Goal: Transaction & Acquisition: Book appointment/travel/reservation

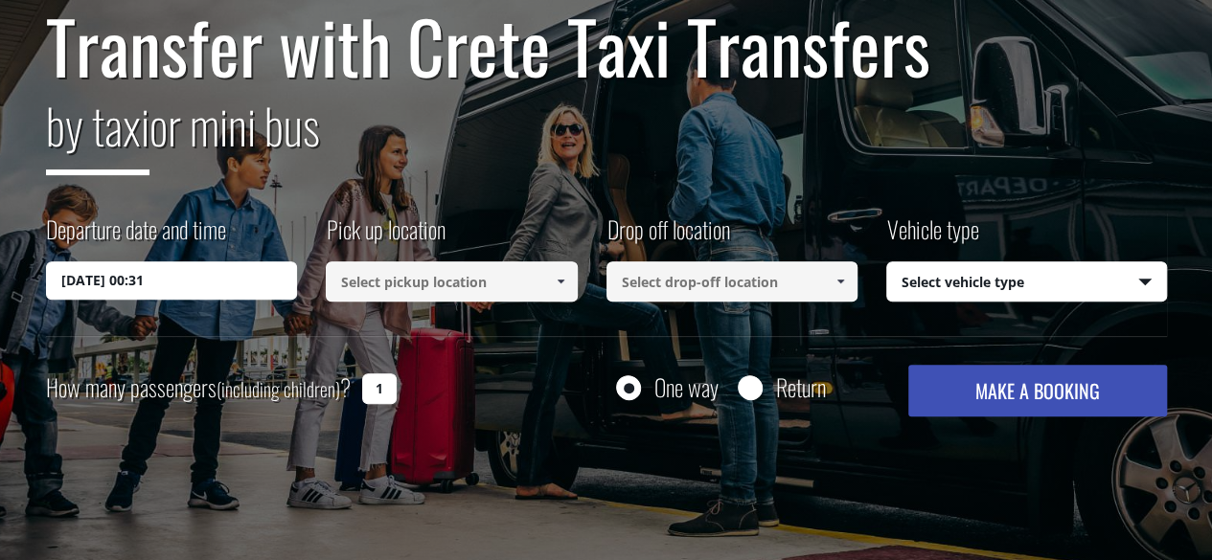
click at [142, 281] on input "[DATE] 00:31" at bounding box center [172, 281] width 252 height 38
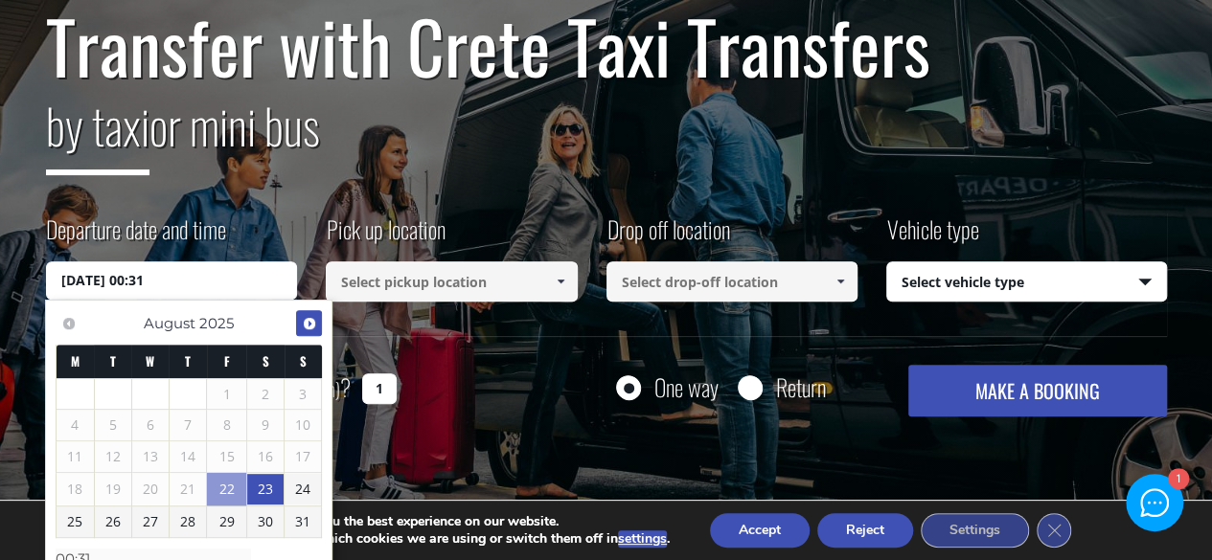
click at [307, 329] on span "Next" at bounding box center [309, 323] width 15 height 15
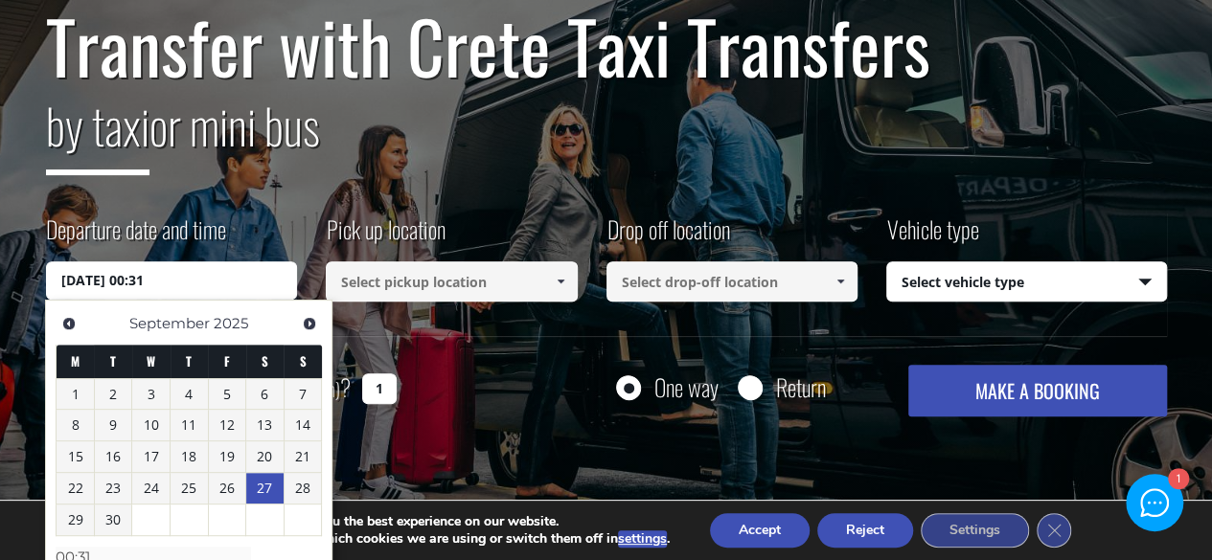
click at [260, 486] on link "27" at bounding box center [264, 488] width 37 height 31
click at [264, 488] on link "27" at bounding box center [264, 488] width 37 height 31
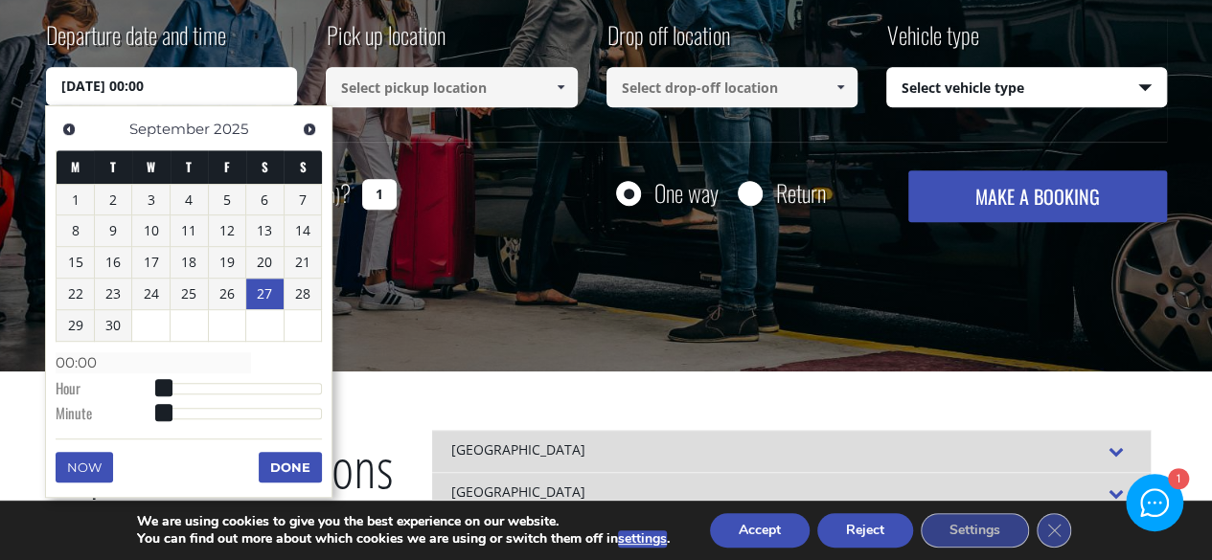
scroll to position [395, 0]
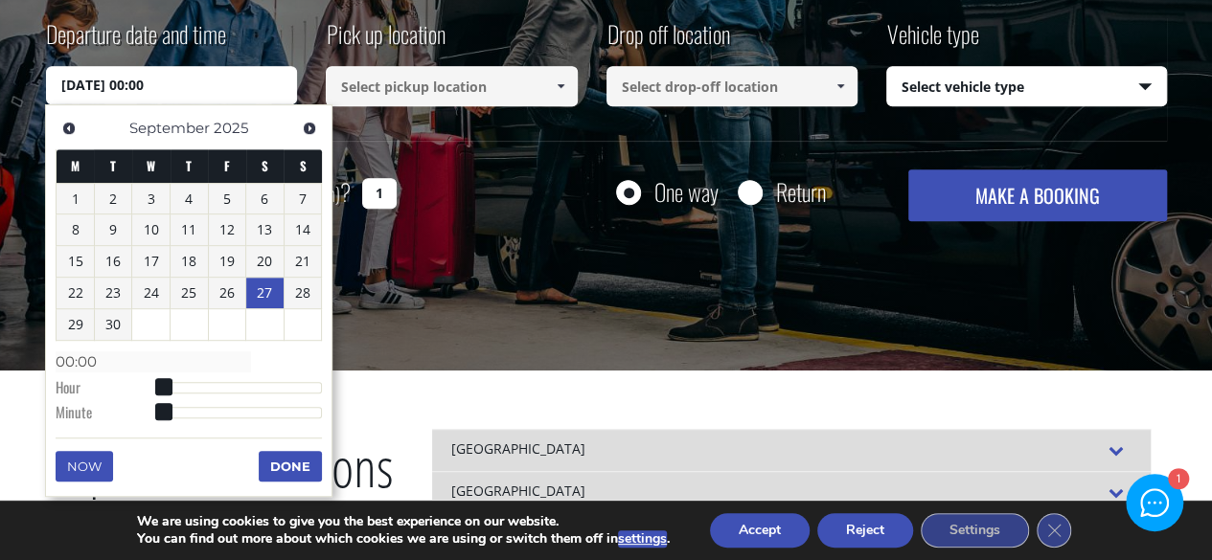
type input "[DATE] 01:00"
type input "01:00"
type input "[DATE] 04:00"
type input "04:00"
type input "[DATE] 06:00"
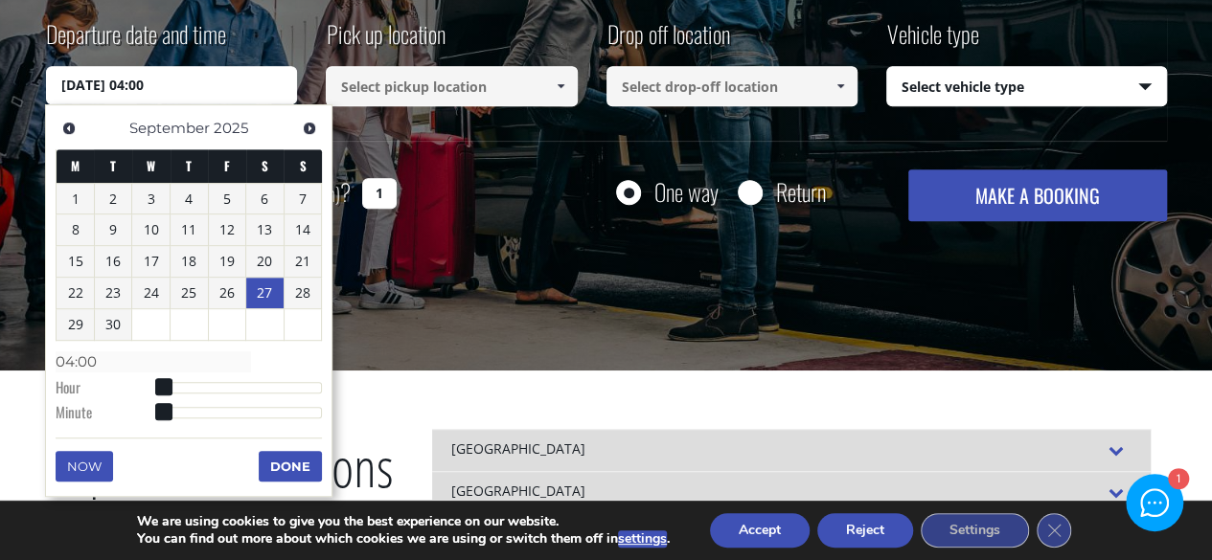
type input "06:00"
type input "[DATE] 08:00"
type input "08:00"
type input "[DATE] 10:00"
type input "10:00"
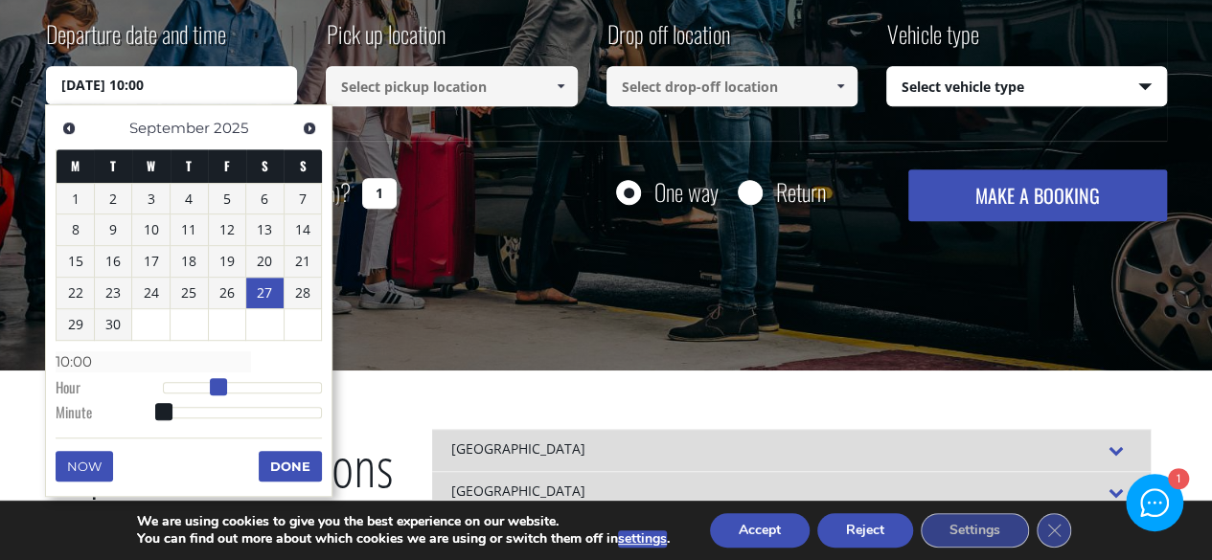
type input "[DATE] 11:00"
type input "11:00"
type input "[DATE] 12:00"
type input "12:00"
drag, startPoint x: 162, startPoint y: 381, endPoint x: 249, endPoint y: 378, distance: 87.2
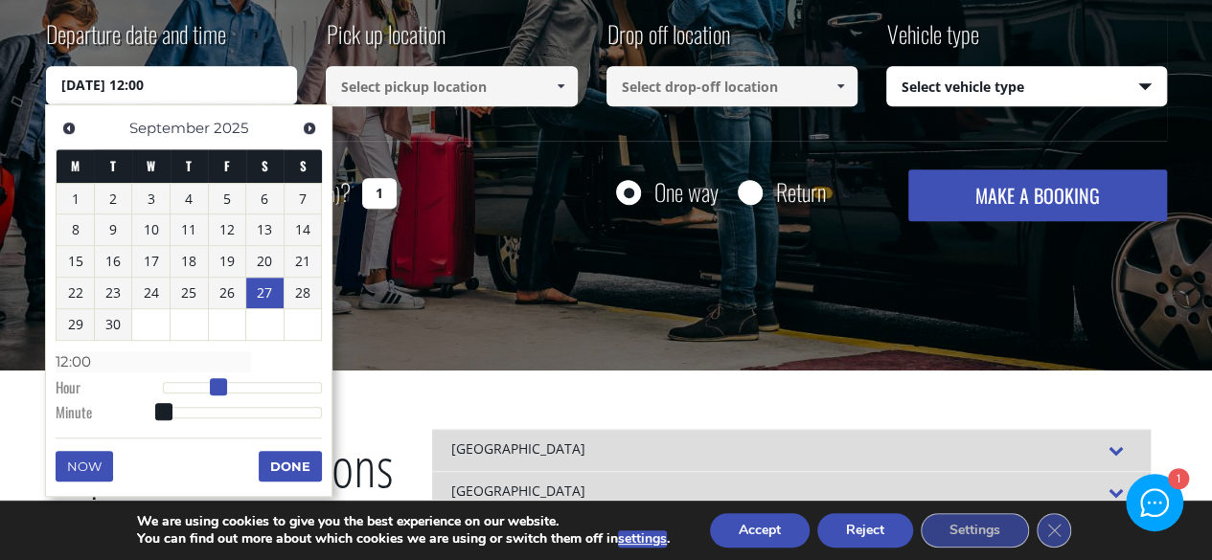
click at [227, 378] on span at bounding box center [218, 386] width 17 height 17
type input "[DATE] 13:00"
type input "13:00"
type input "[DATE] 12:00"
type input "12:00"
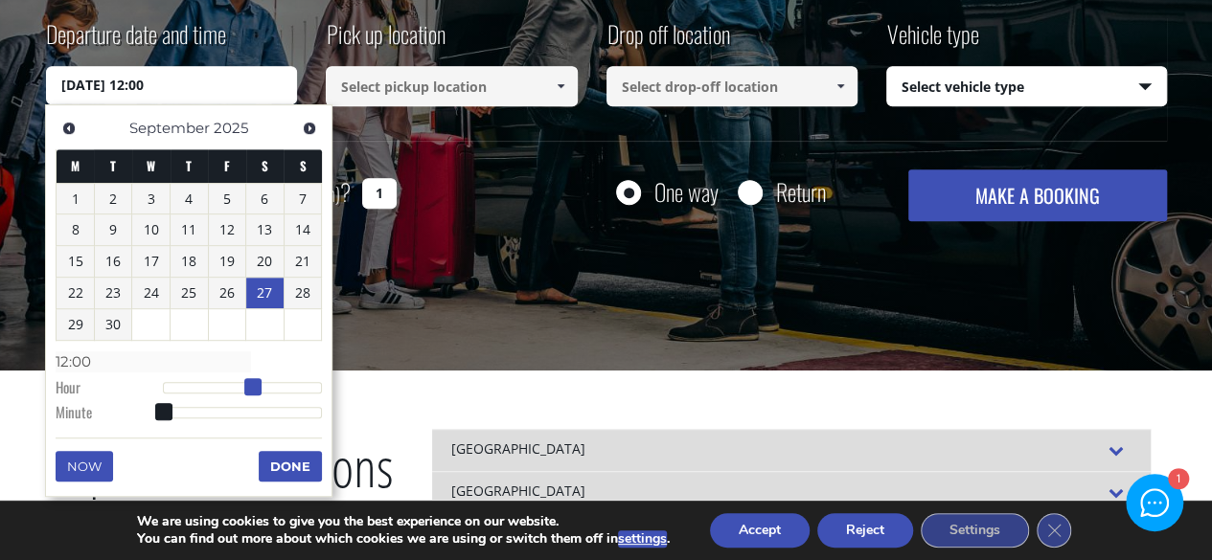
type input "[DATE] 11:00"
type input "11:00"
drag, startPoint x: 251, startPoint y: 391, endPoint x: 234, endPoint y: 390, distance: 17.3
click at [234, 390] on span at bounding box center [238, 386] width 17 height 17
click at [305, 285] on link "28" at bounding box center [303, 293] width 37 height 31
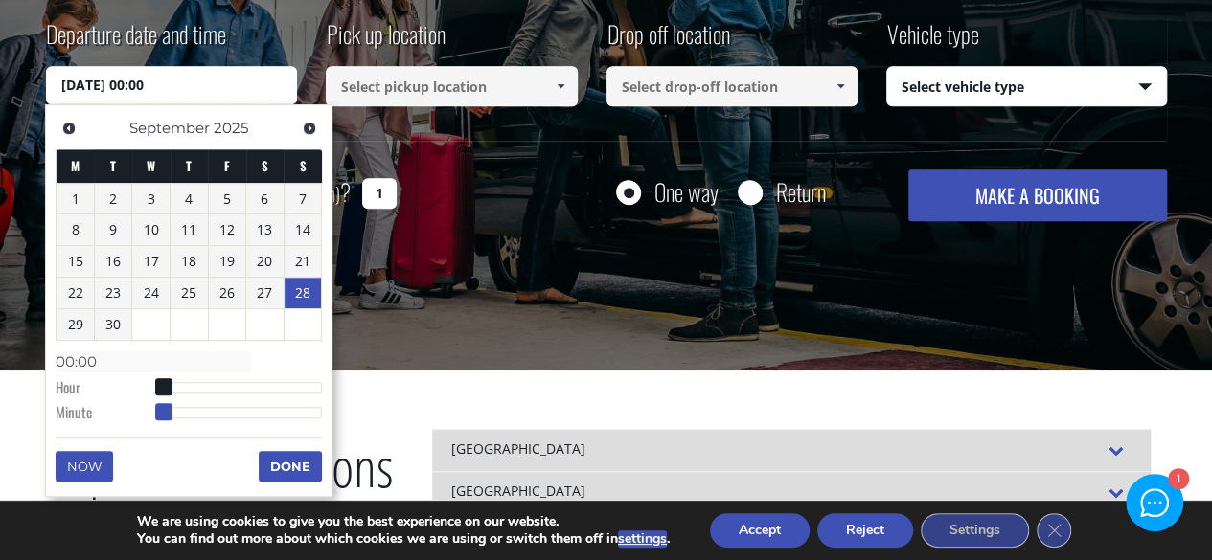
type input "[DATE] 00:01"
type input "00:01"
type input "[DATE] 00:02"
type input "00:02"
type input "[DATE] 00:04"
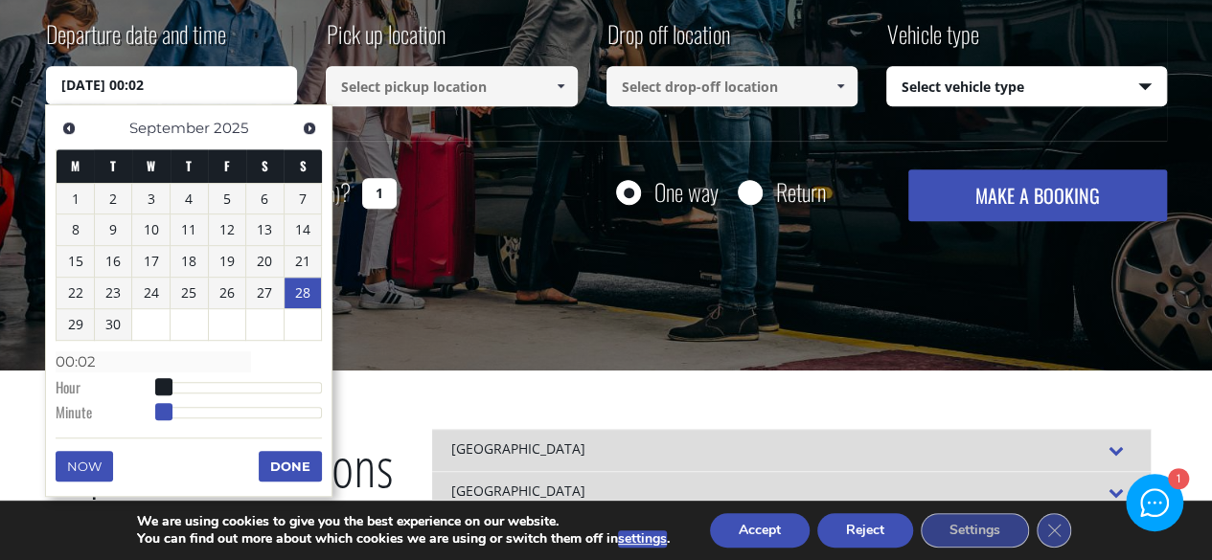
type input "00:04"
type input "[DATE] 00:05"
type input "00:05"
type input "[DATE] 00:06"
type input "00:06"
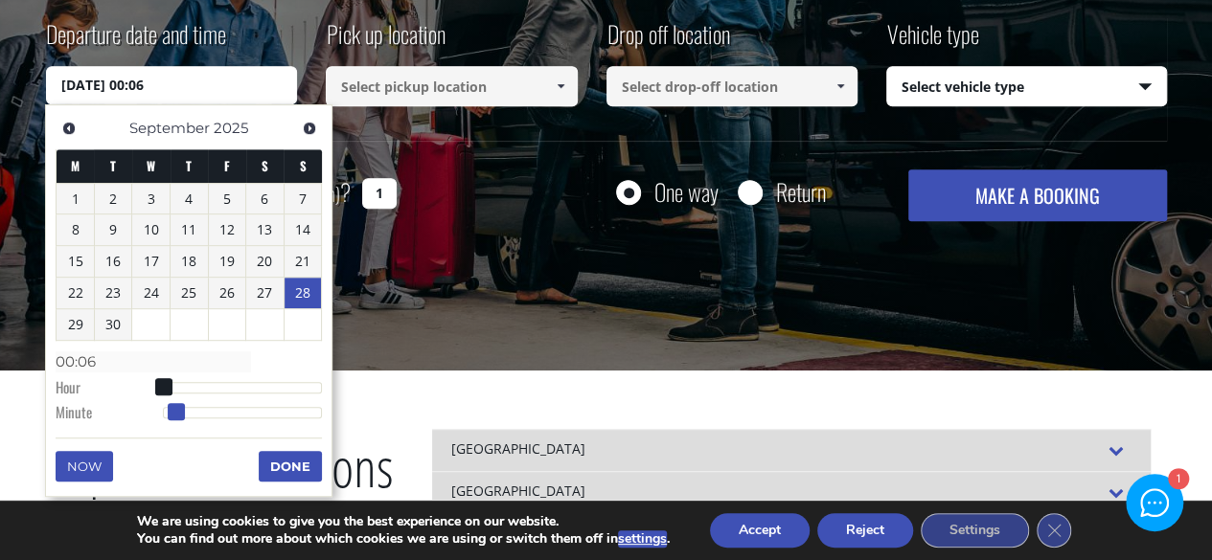
type input "[DATE] 00:07"
type input "00:07"
type input "[DATE] 00:08"
type input "00:08"
type input "[DATE] 00:09"
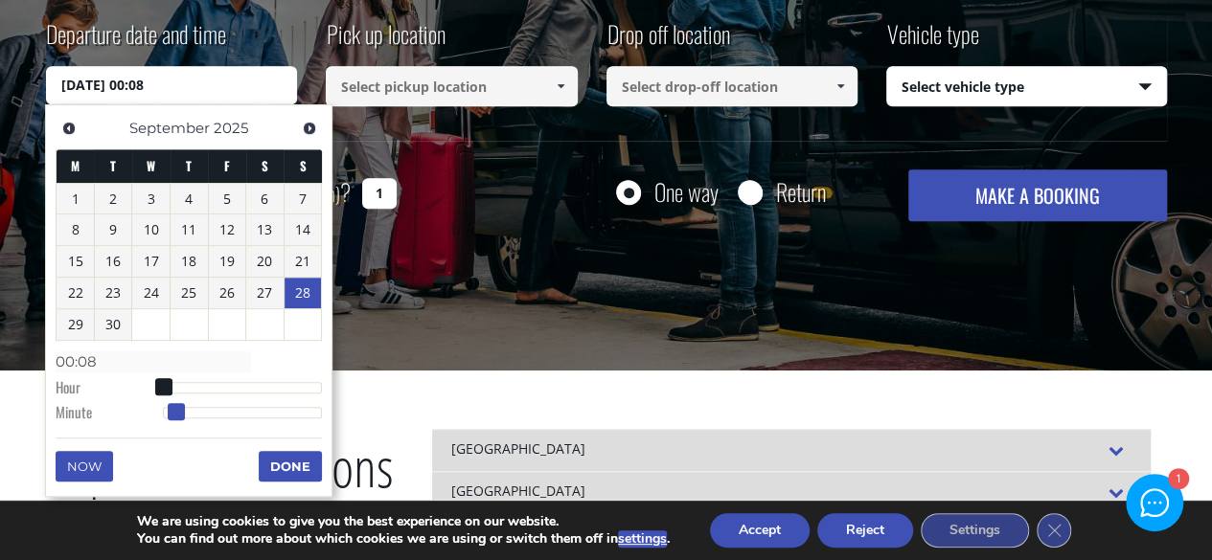
type input "00:09"
type input "[DATE] 00:10"
type input "00:10"
type input "[DATE] 00:11"
type input "00:11"
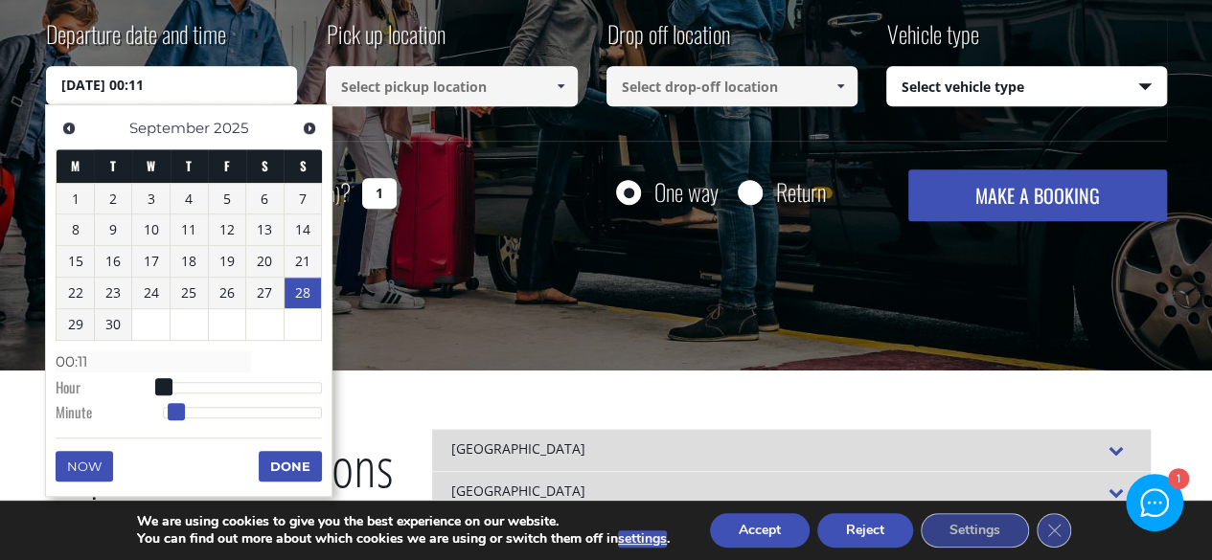
type input "[DATE] 00:12"
type input "00:12"
type input "[DATE] 00:13"
type input "00:13"
type input "[DATE] 00:14"
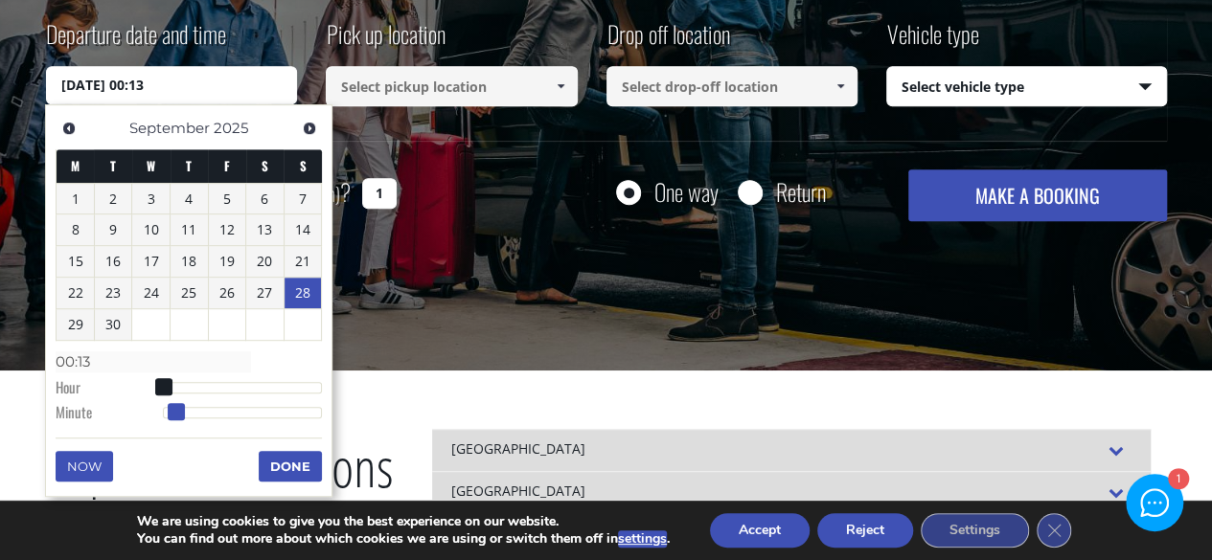
type input "00:14"
type input "[DATE] 00:15"
type input "00:15"
type input "[DATE] 00:16"
type input "00:16"
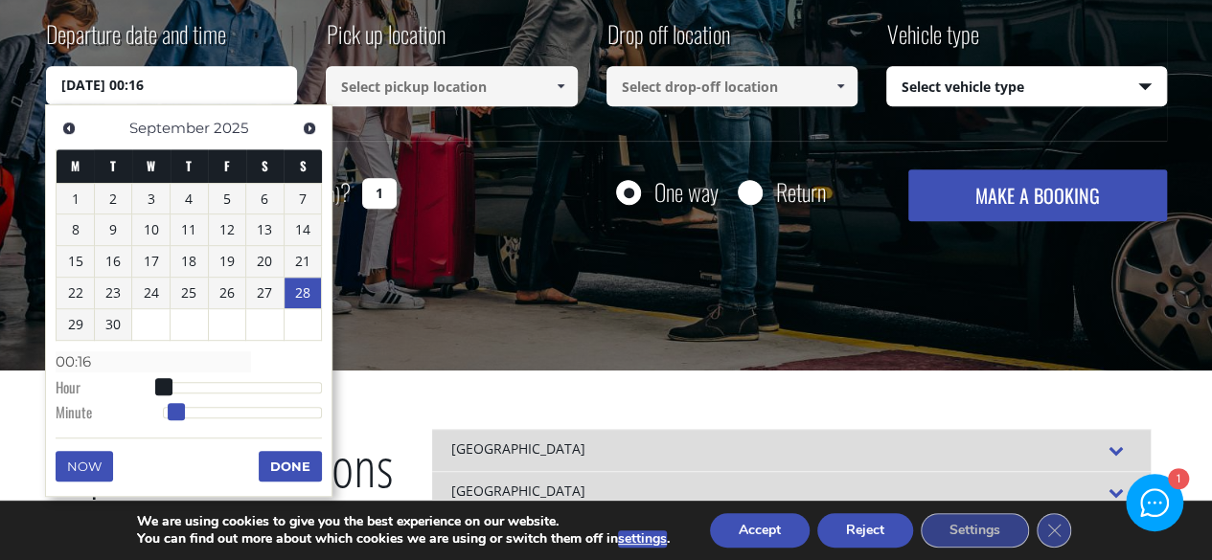
type input "[DATE] 00:17"
type input "00:17"
type input "[DATE] 00:18"
type input "00:18"
type input "[DATE] 00:19"
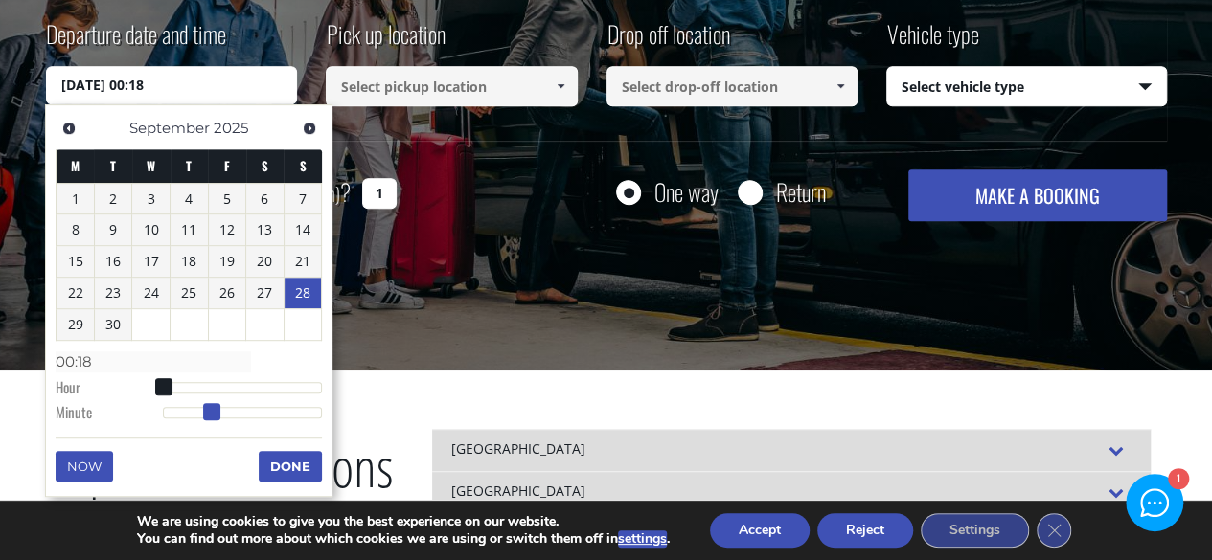
type input "00:19"
type input "[DATE] 00:20"
type input "00:20"
type input "[DATE] 00:21"
type input "00:21"
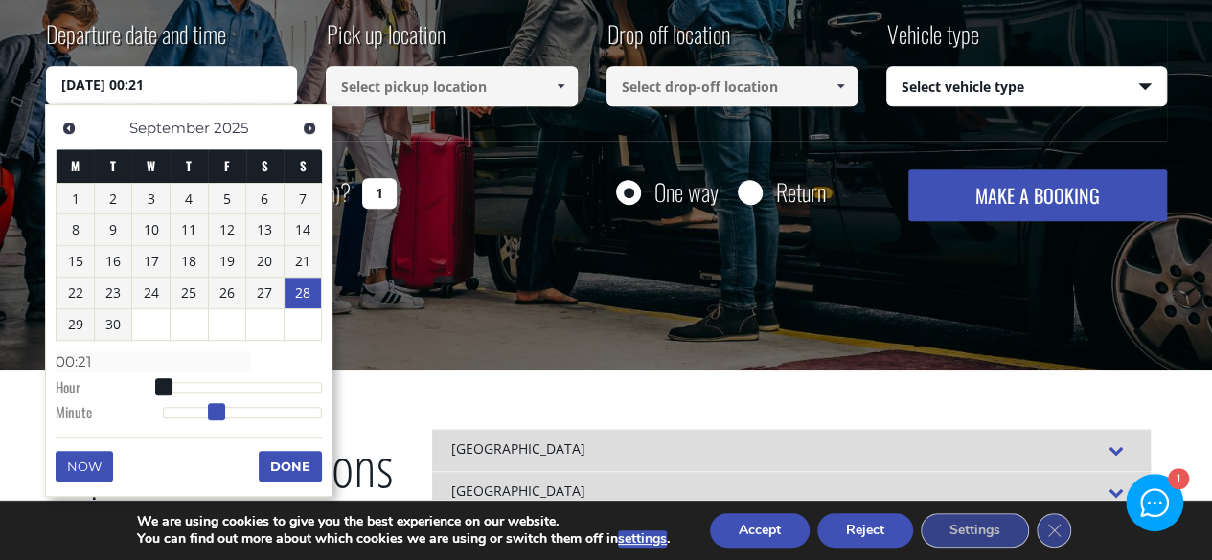
type input "[DATE] 00:22"
type input "00:22"
type input "[DATE] 00:23"
type input "00:23"
type input "[DATE] 00:24"
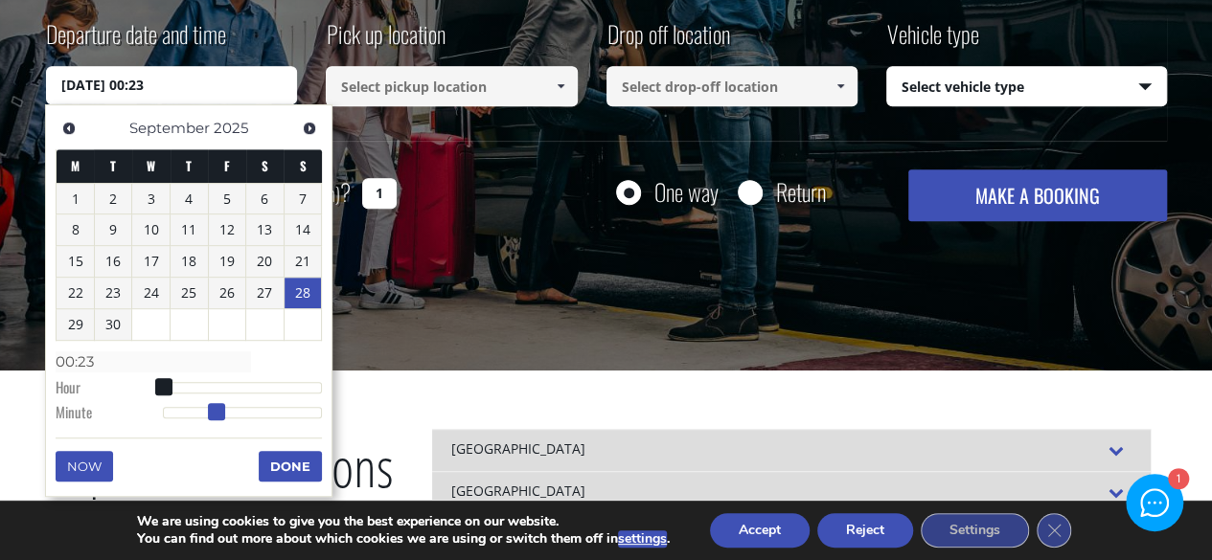
type input "00:24"
type input "[DATE] 00:25"
type input "00:25"
type input "[DATE] 00:26"
type input "00:26"
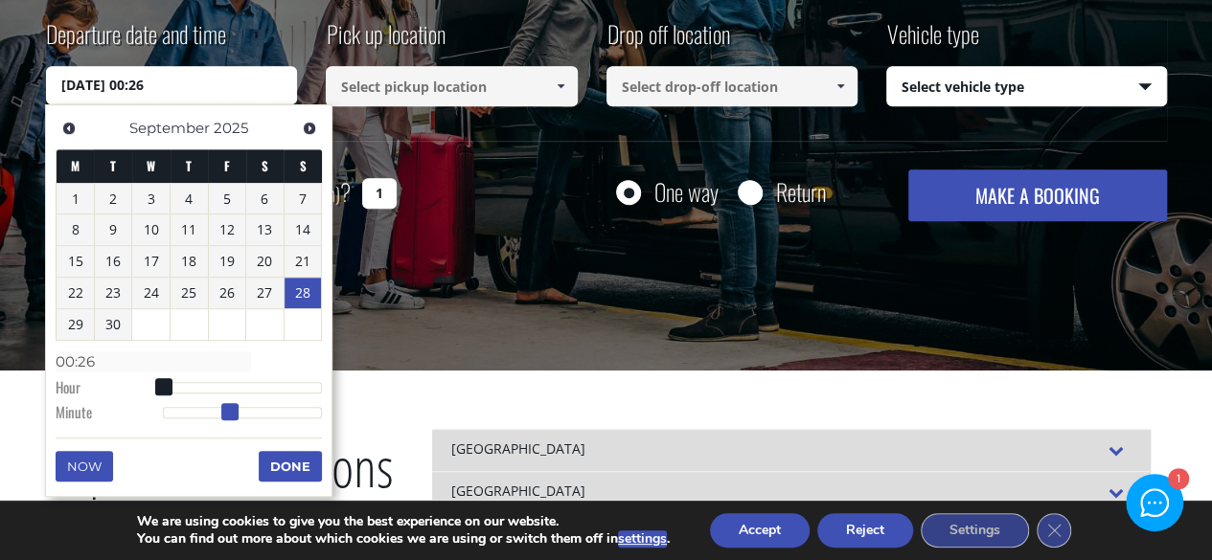
type input "[DATE] 00:27"
type input "00:27"
type input "[DATE] 00:28"
type input "00:28"
type input "[DATE] 00:29"
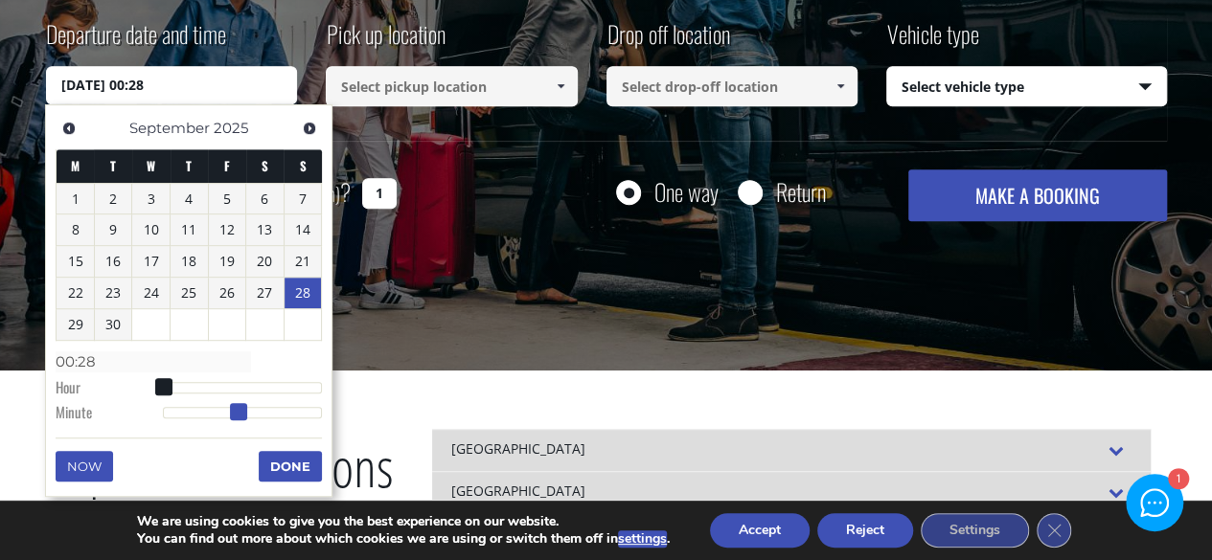
type input "00:29"
type input "[DATE] 00:30"
type input "00:30"
type input "[DATE] 00:31"
type input "00:31"
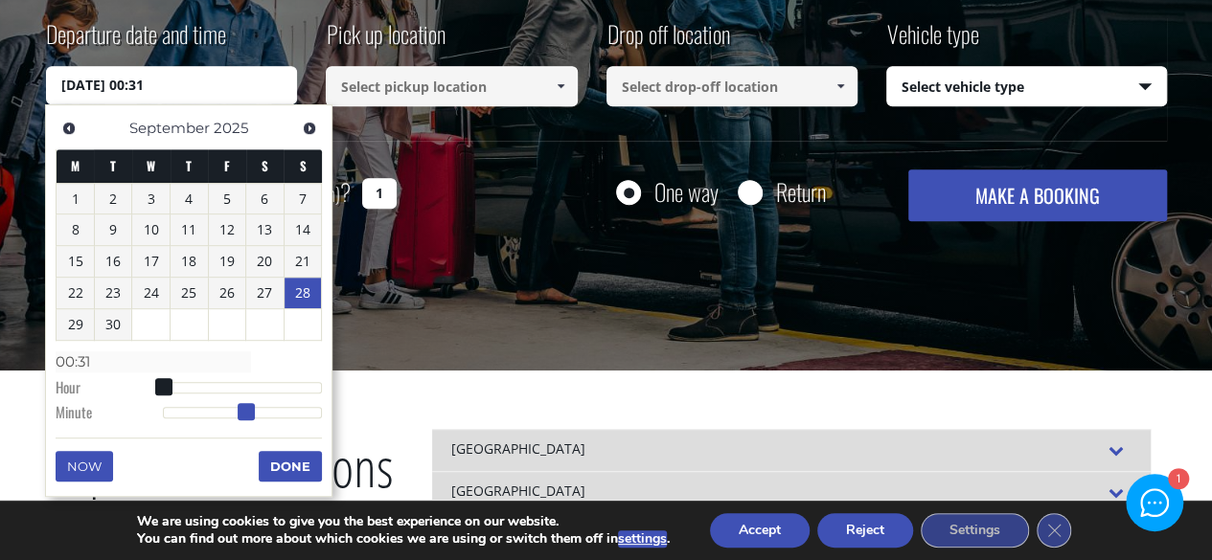
type input "[DATE] 00:30"
type input "00:30"
type input "[DATE] 00:29"
type input "00:29"
type input "[DATE] 00:28"
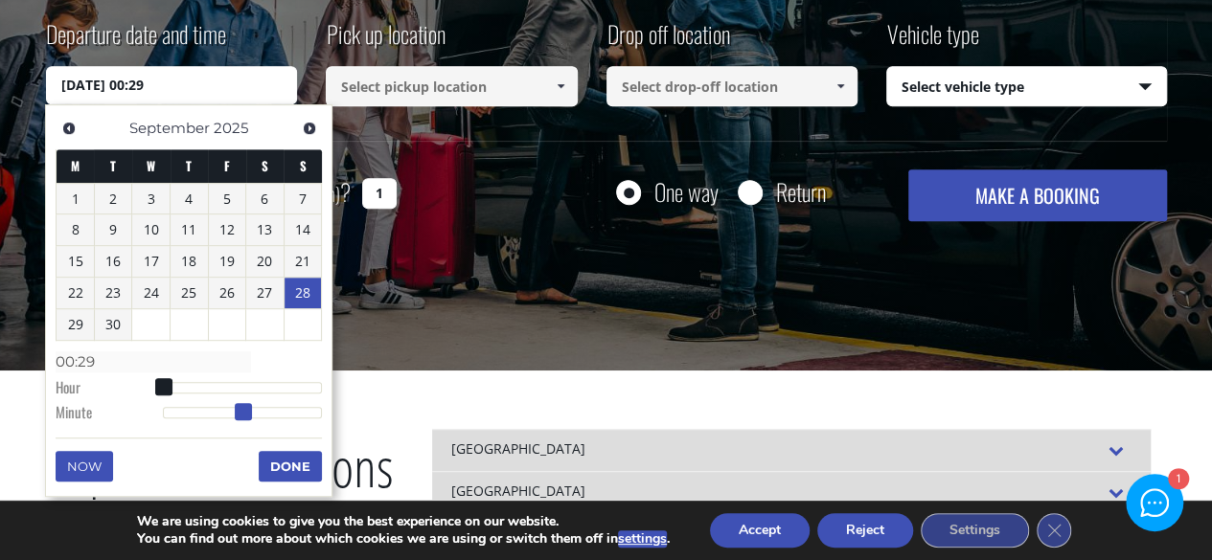
type input "00:28"
type input "[DATE] 00:29"
type input "00:29"
type input "[DATE] 00:30"
type input "00:30"
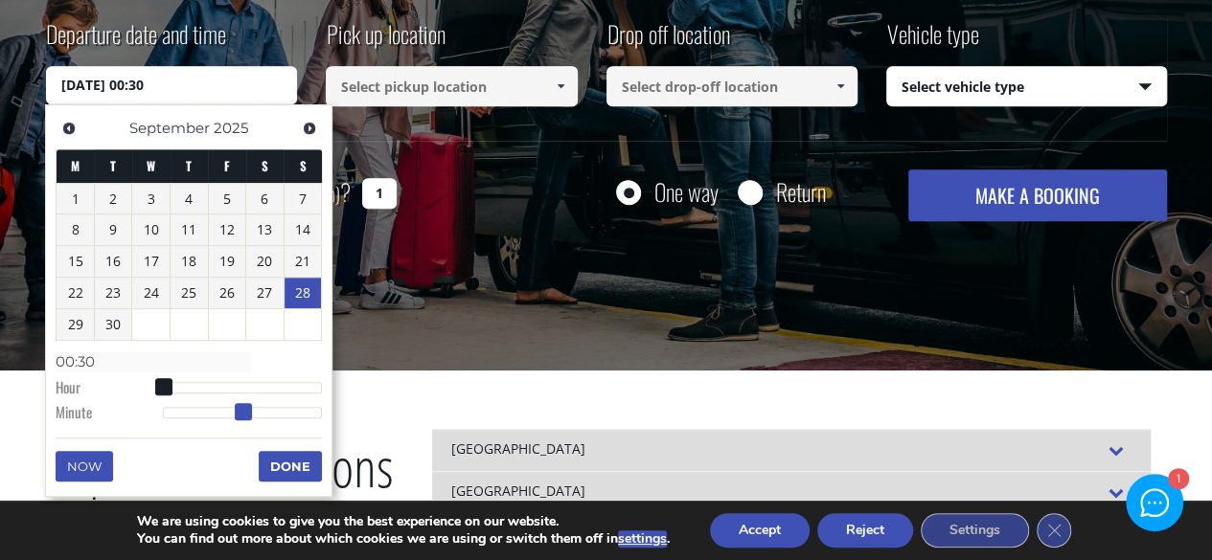
drag, startPoint x: 159, startPoint y: 406, endPoint x: 240, endPoint y: 412, distance: 80.7
click at [240, 412] on span at bounding box center [243, 411] width 17 height 17
type input "[DATE] 00:33"
type input "00:33"
type input "[DATE] 00:35"
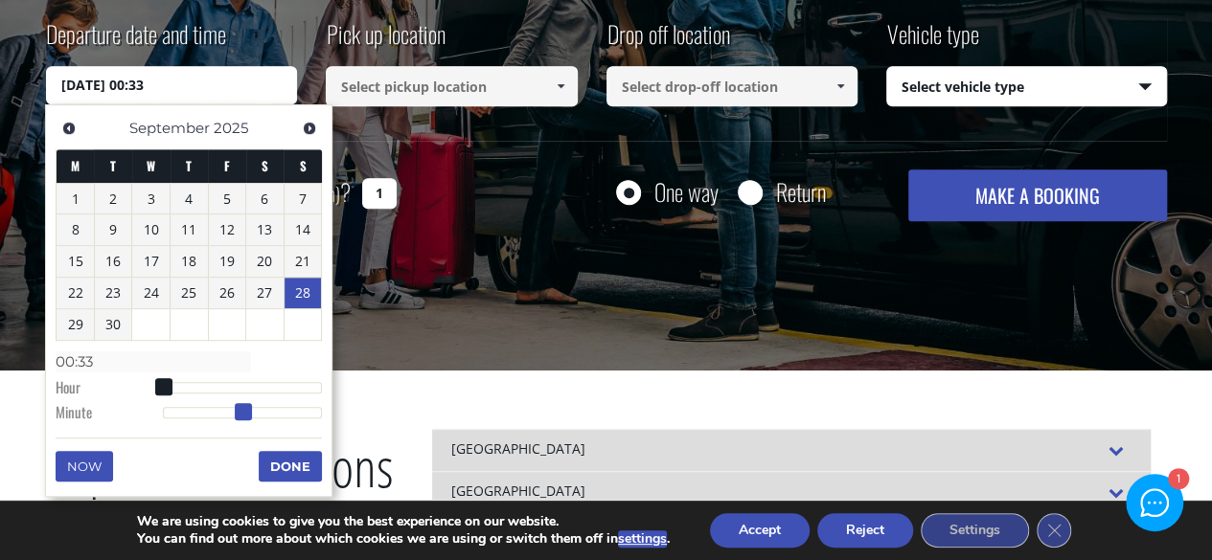
type input "00:35"
type input "[DATE] 00:37"
type input "00:37"
type input "[DATE] 00:38"
type input "00:38"
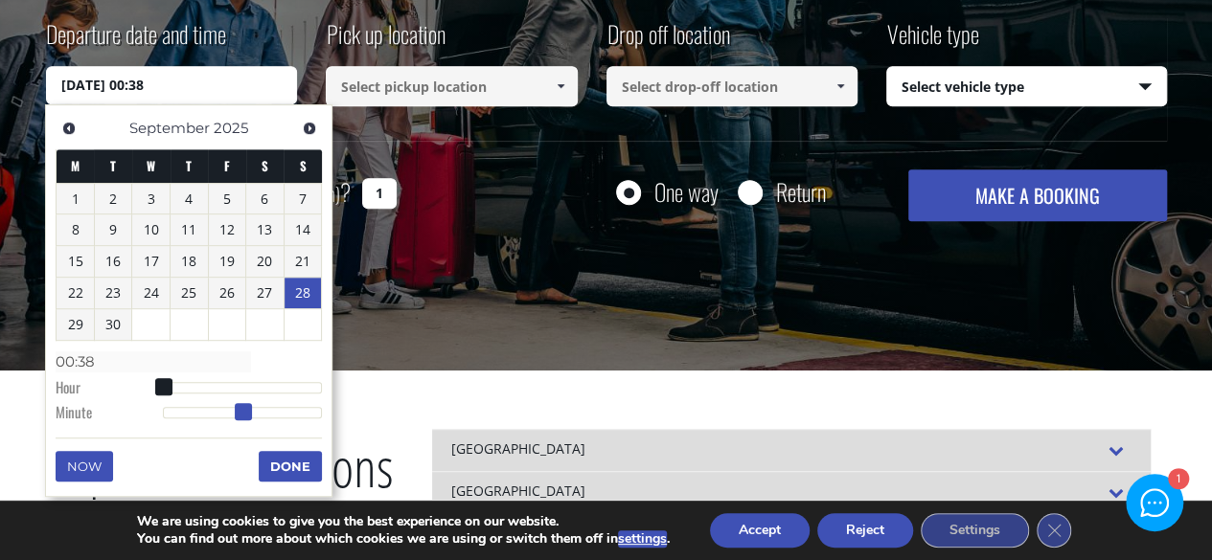
drag, startPoint x: 241, startPoint y: 411, endPoint x: 263, endPoint y: 415, distance: 22.4
click at [252, 415] on span at bounding box center [243, 411] width 17 height 17
type input "[DATE] 00:40"
type input "00:40"
type input "[DATE] 00:50"
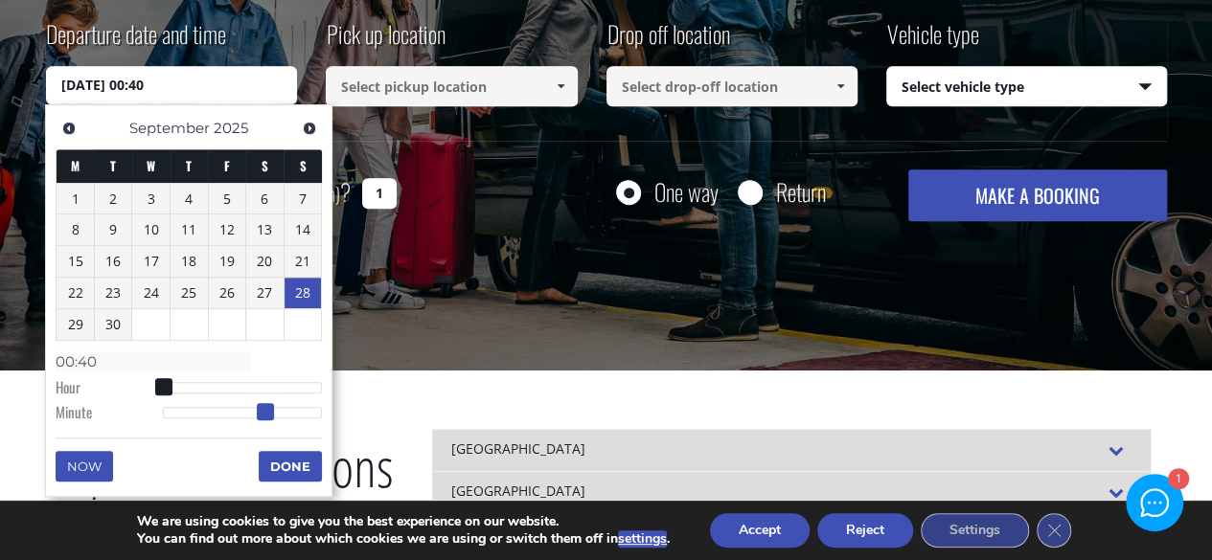
type input "00:50"
type input "[DATE] 00:58"
type input "00:58"
type input "[DATE] 00:59"
type input "00:59"
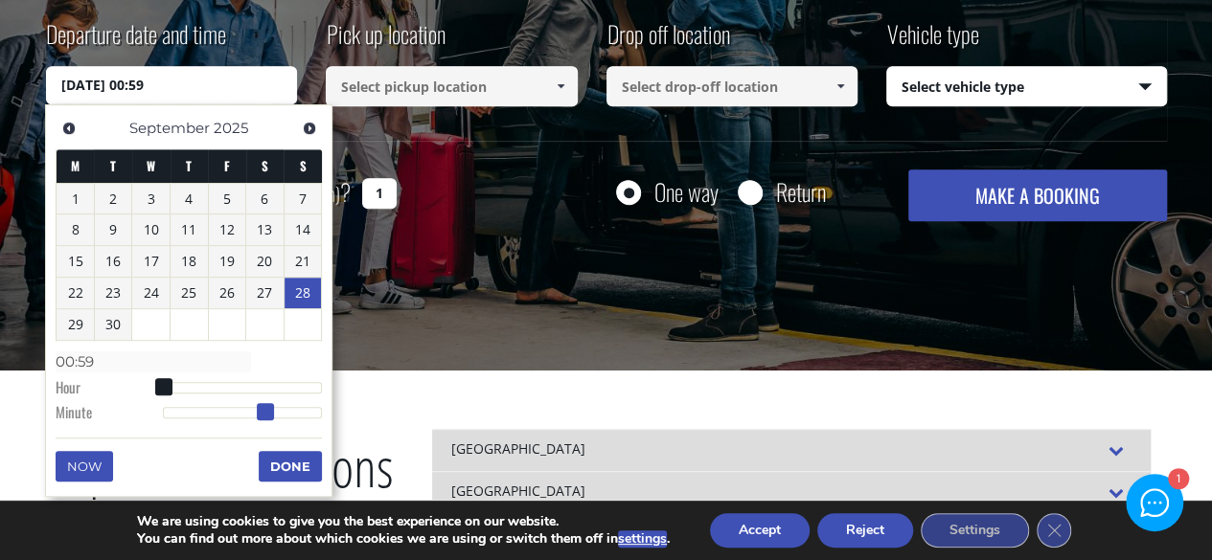
drag, startPoint x: 266, startPoint y: 415, endPoint x: 366, endPoint y: 415, distance: 99.6
click at [305, 458] on button "Done" at bounding box center [290, 466] width 63 height 31
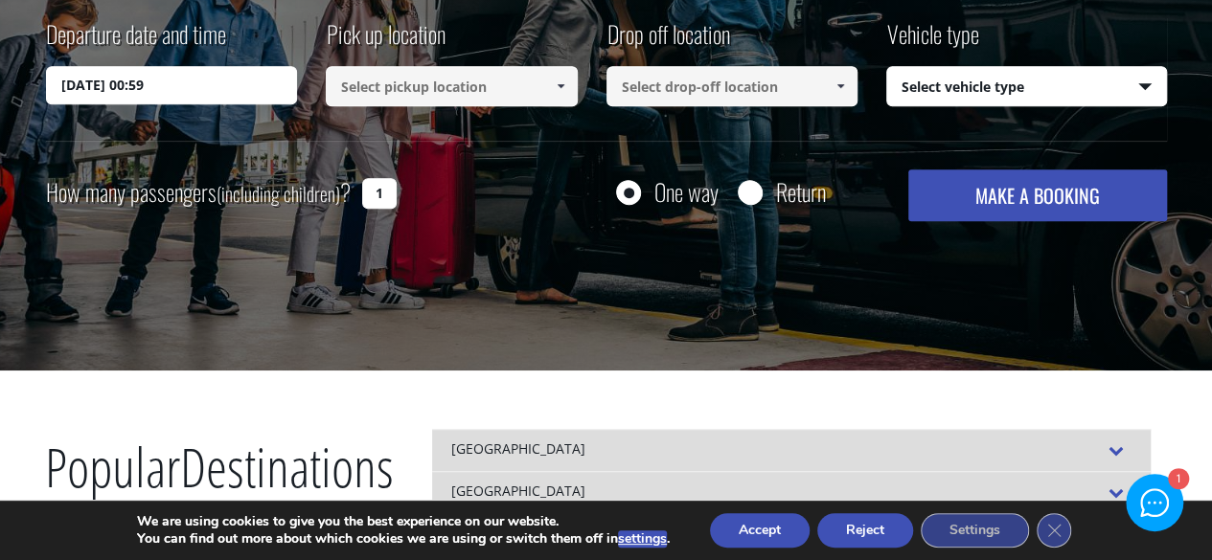
click at [489, 68] on input at bounding box center [452, 86] width 252 height 40
click at [491, 84] on input at bounding box center [452, 86] width 252 height 40
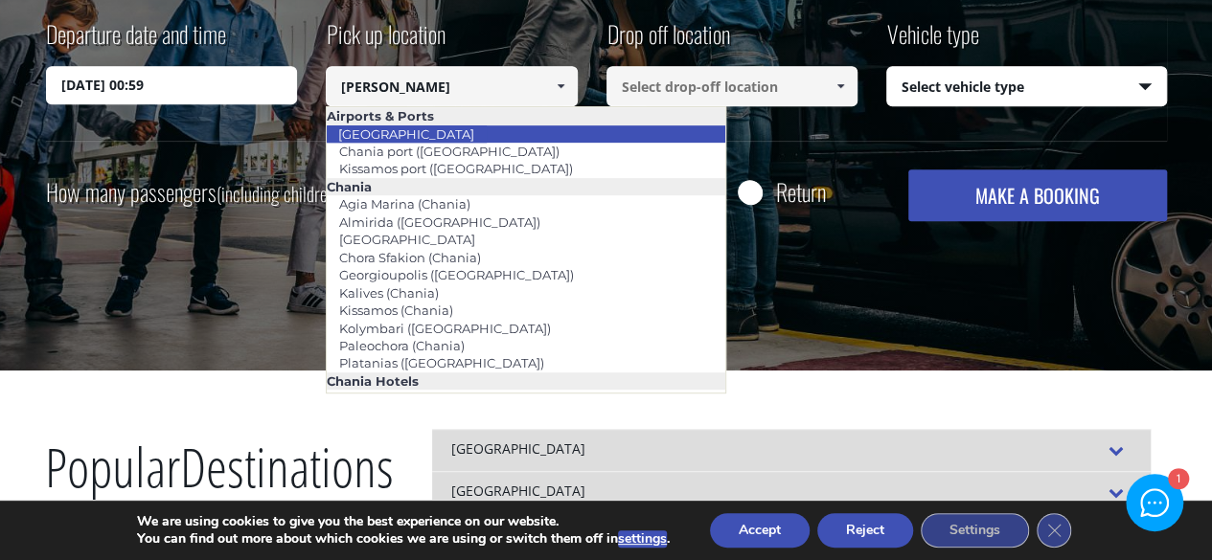
click at [445, 130] on li "[GEOGRAPHIC_DATA]" at bounding box center [526, 134] width 399 height 17
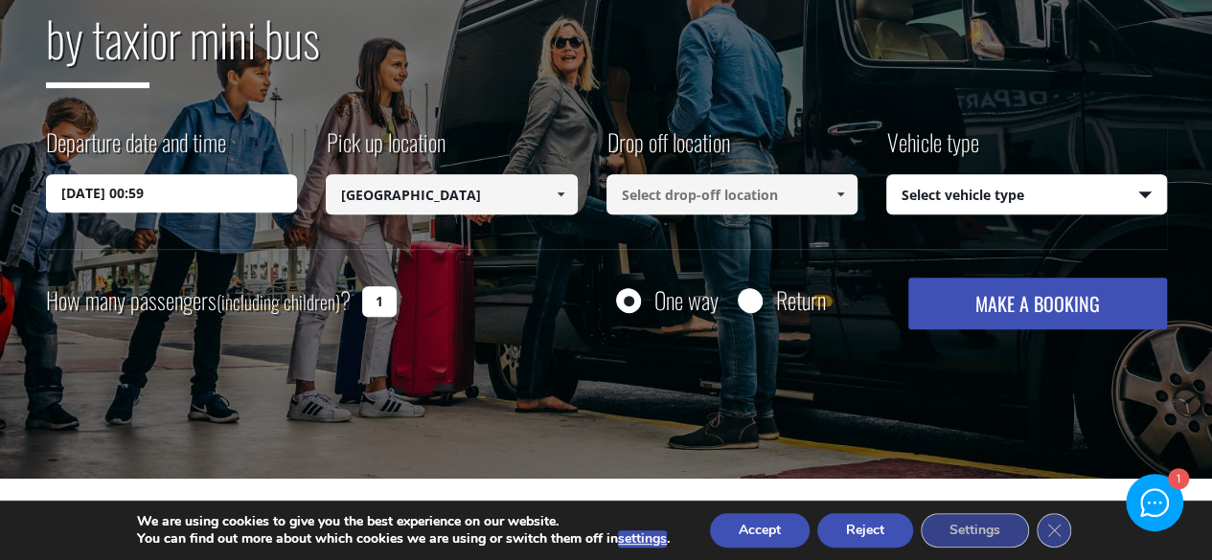
scroll to position [277, 0]
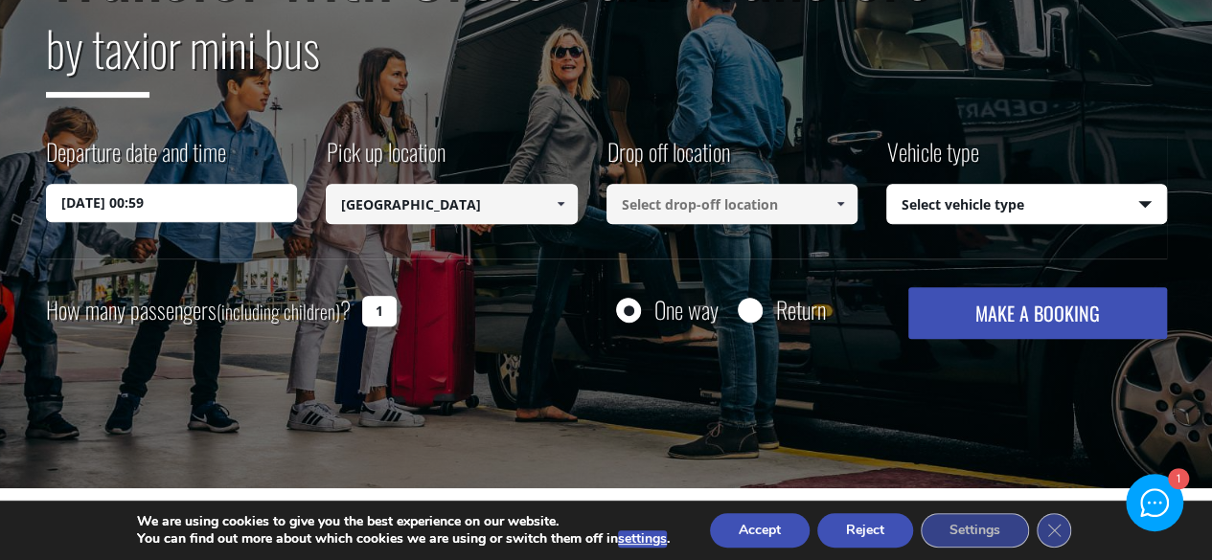
type input "[GEOGRAPHIC_DATA]"
click at [768, 215] on input at bounding box center [732, 204] width 252 height 40
click at [834, 208] on span at bounding box center [840, 203] width 15 height 15
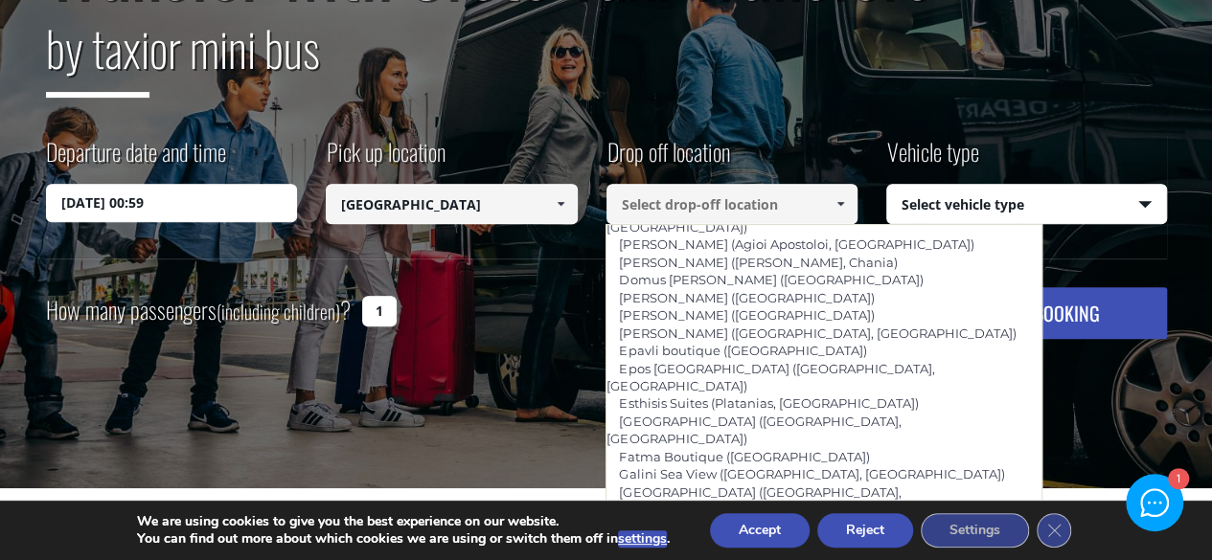
scroll to position [627, 0]
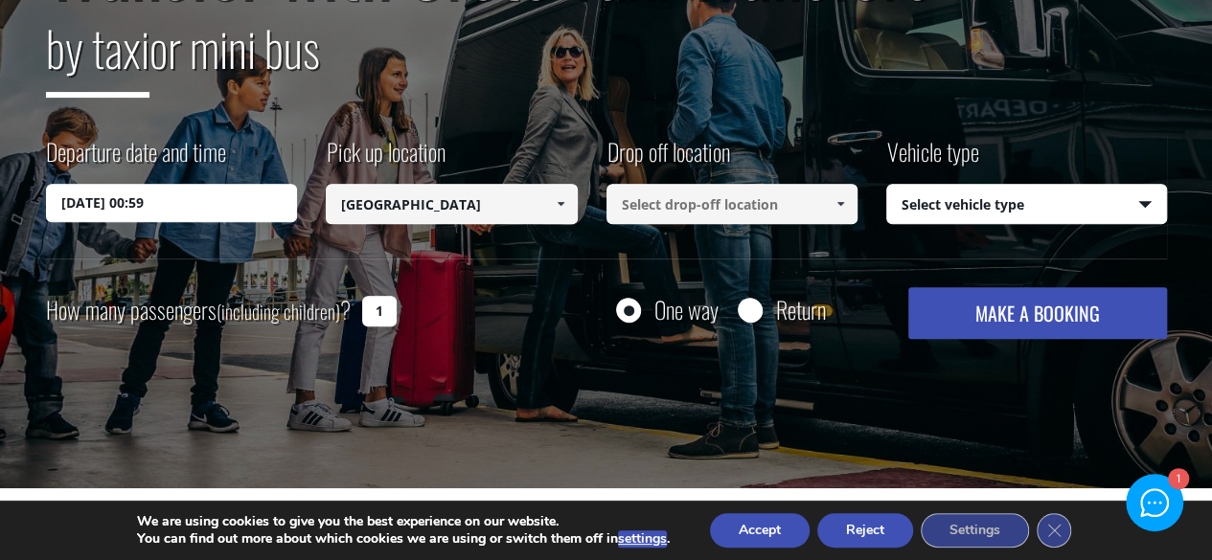
click at [788, 208] on input at bounding box center [732, 204] width 252 height 40
click at [851, 206] on link at bounding box center [841, 204] width 32 height 40
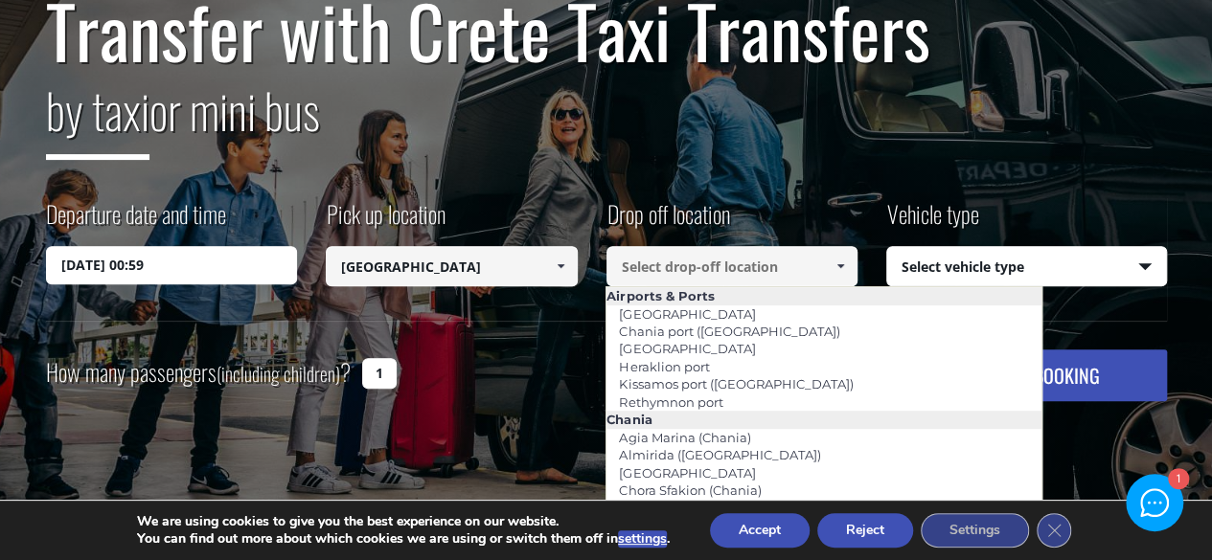
scroll to position [197, 0]
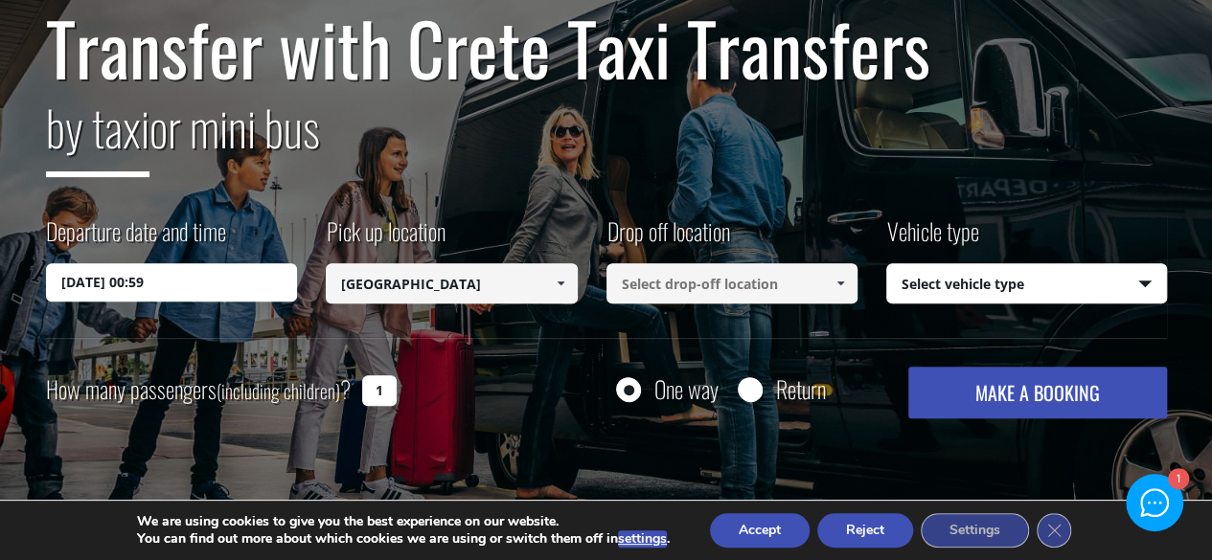
click at [761, 285] on input at bounding box center [732, 283] width 252 height 40
click at [843, 285] on span at bounding box center [840, 283] width 15 height 15
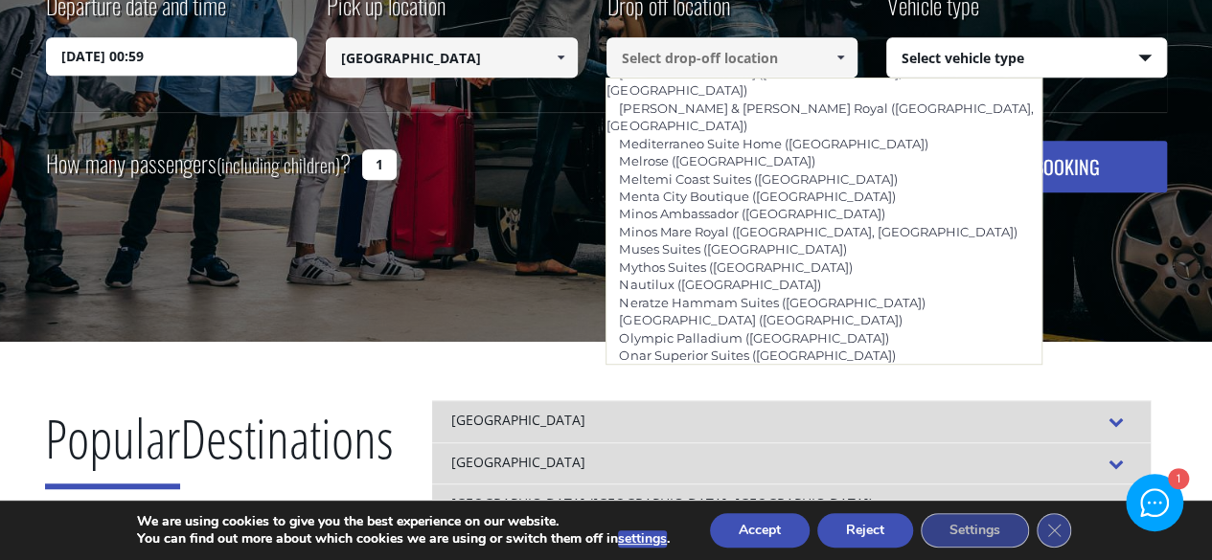
scroll to position [4259, 0]
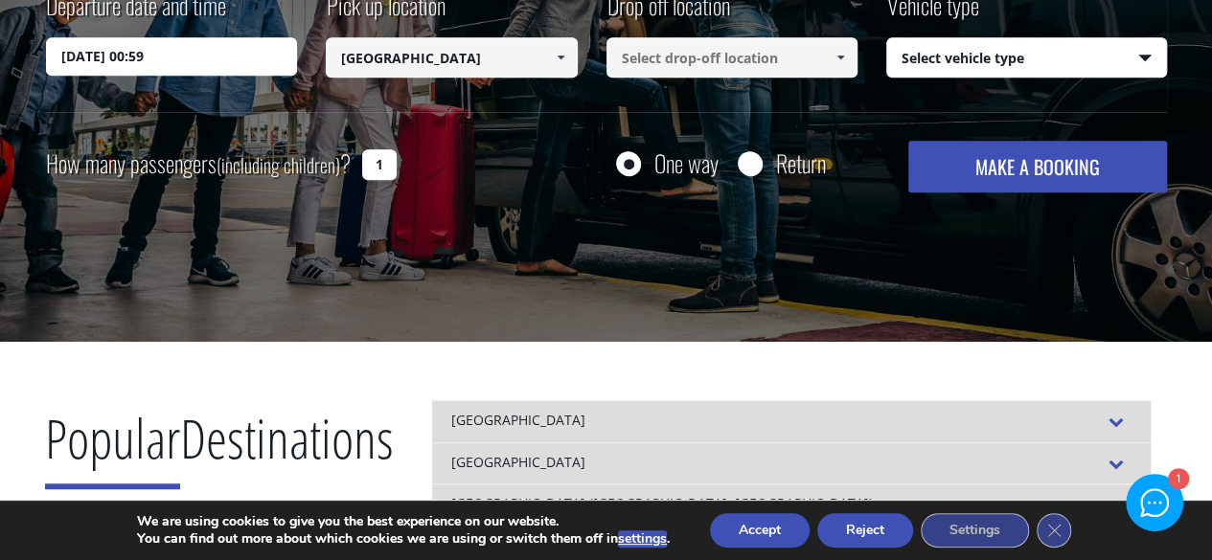
click at [820, 60] on input at bounding box center [732, 57] width 252 height 40
click at [847, 64] on span at bounding box center [840, 57] width 15 height 15
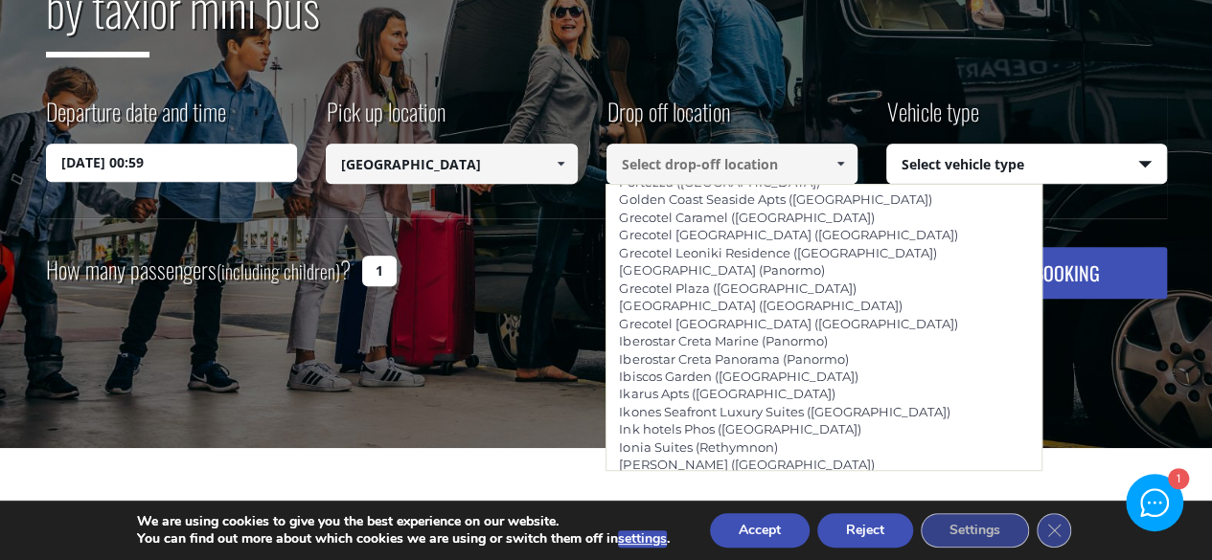
scroll to position [3796, 0]
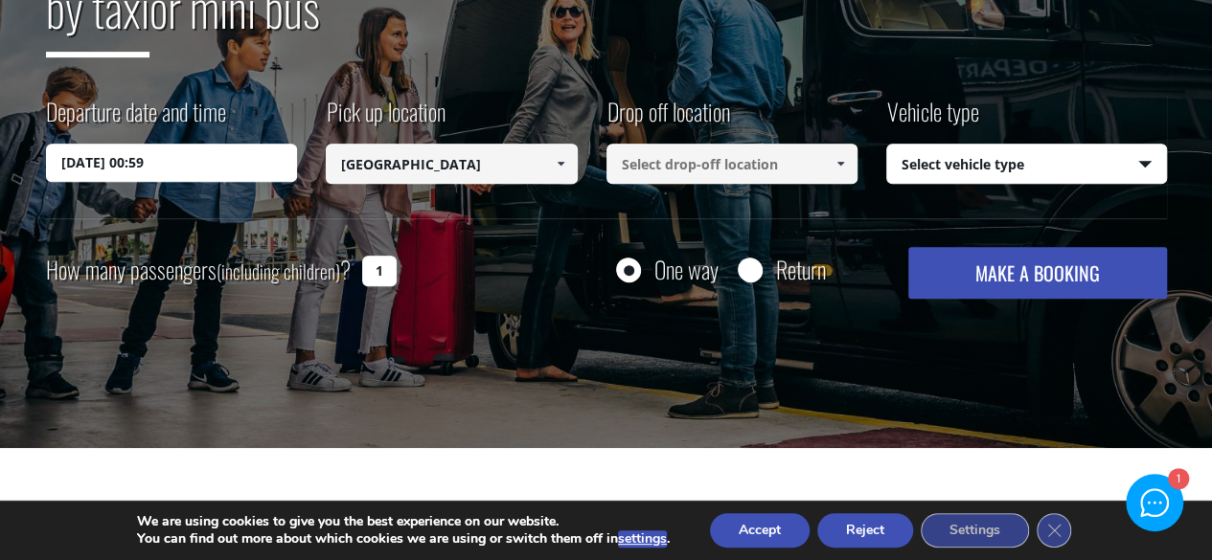
click at [767, 167] on input at bounding box center [732, 164] width 252 height 40
click at [833, 162] on span at bounding box center [840, 163] width 15 height 15
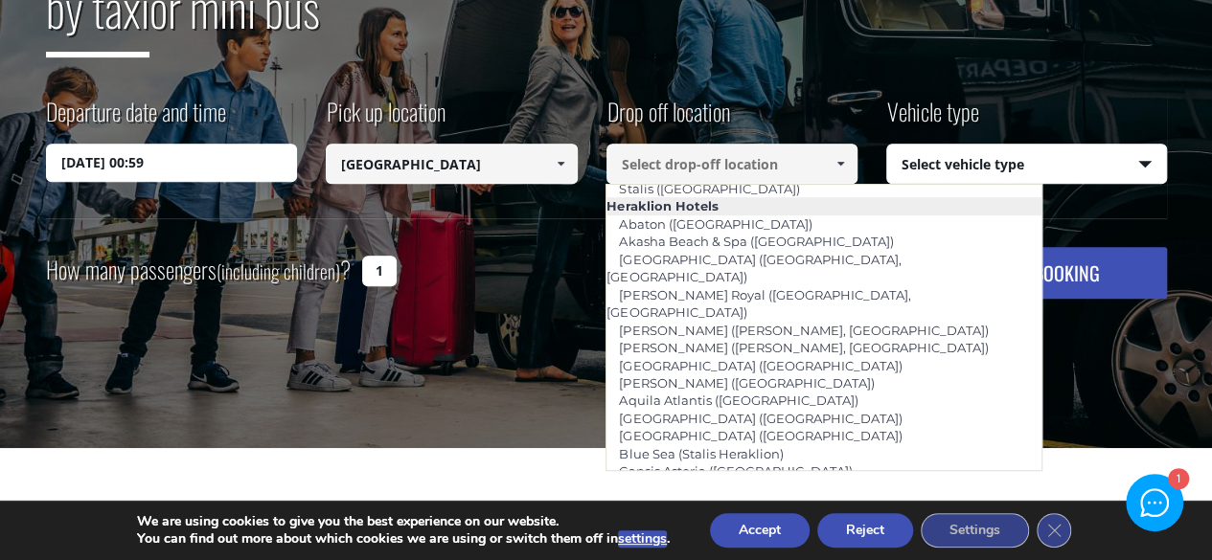
scroll to position [1715, 0]
